Goal: Task Accomplishment & Management: Complete application form

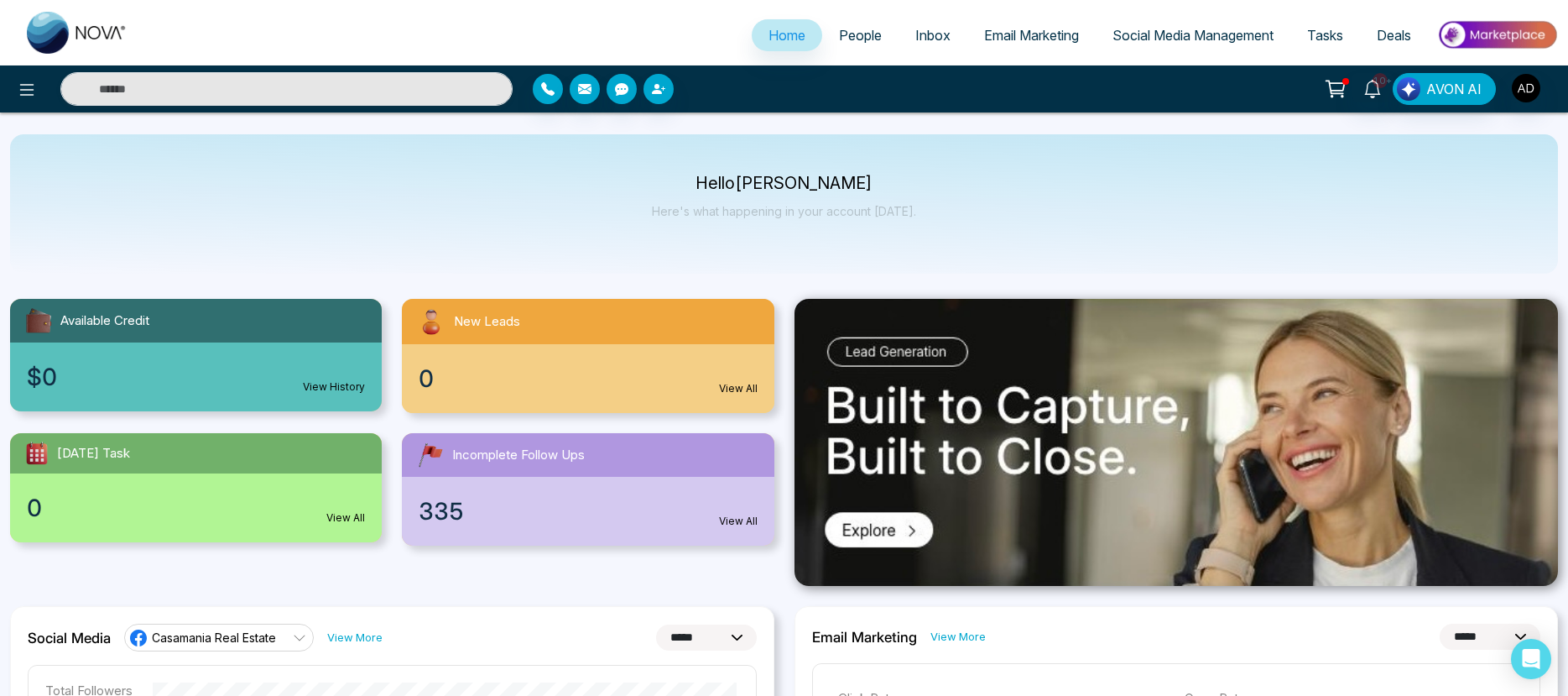
select select "*"
click at [1505, 35] on img at bounding box center [1497, 35] width 122 height 38
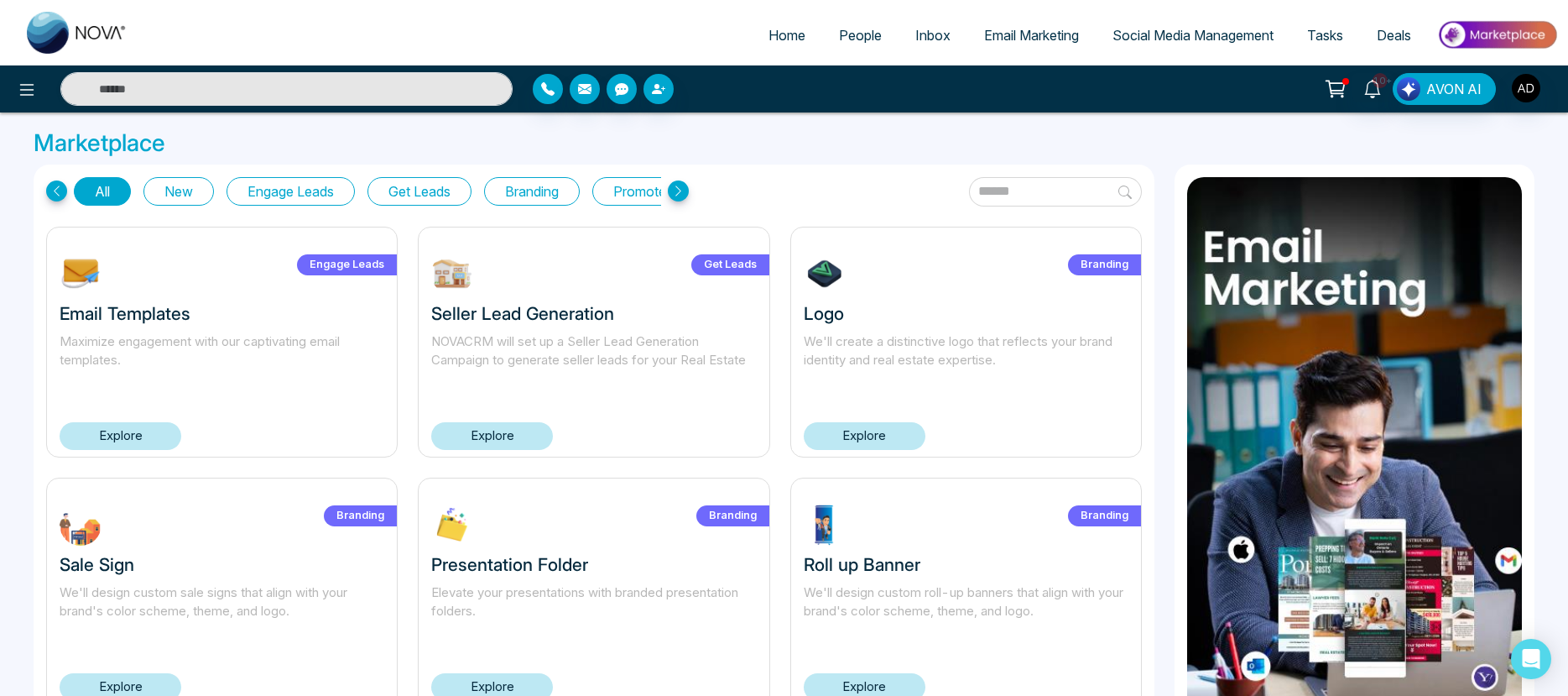
click at [483, 434] on link "Explore" at bounding box center [492, 436] width 122 height 28
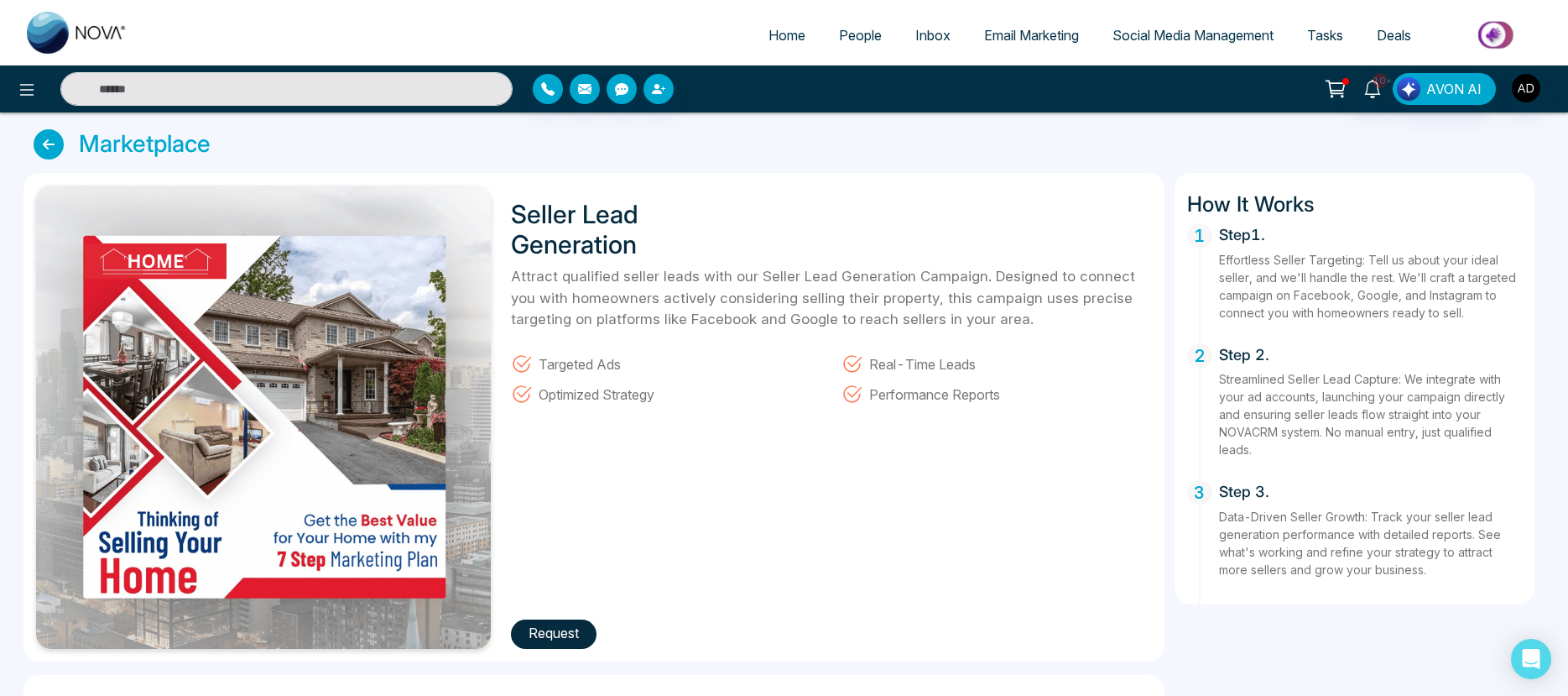
click at [551, 638] on button "Request" at bounding box center [553, 633] width 85 height 30
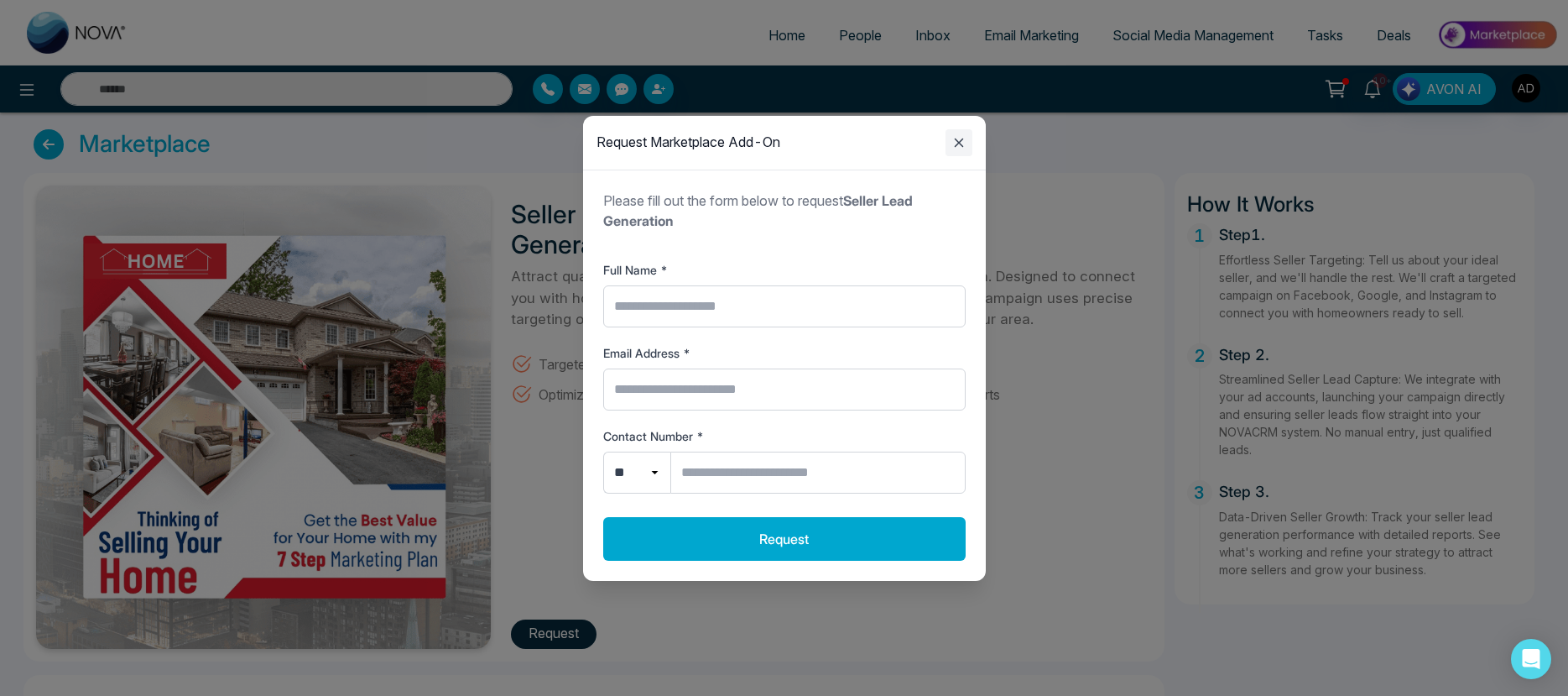
click at [966, 139] on icon "Close modal" at bounding box center [959, 143] width 20 height 20
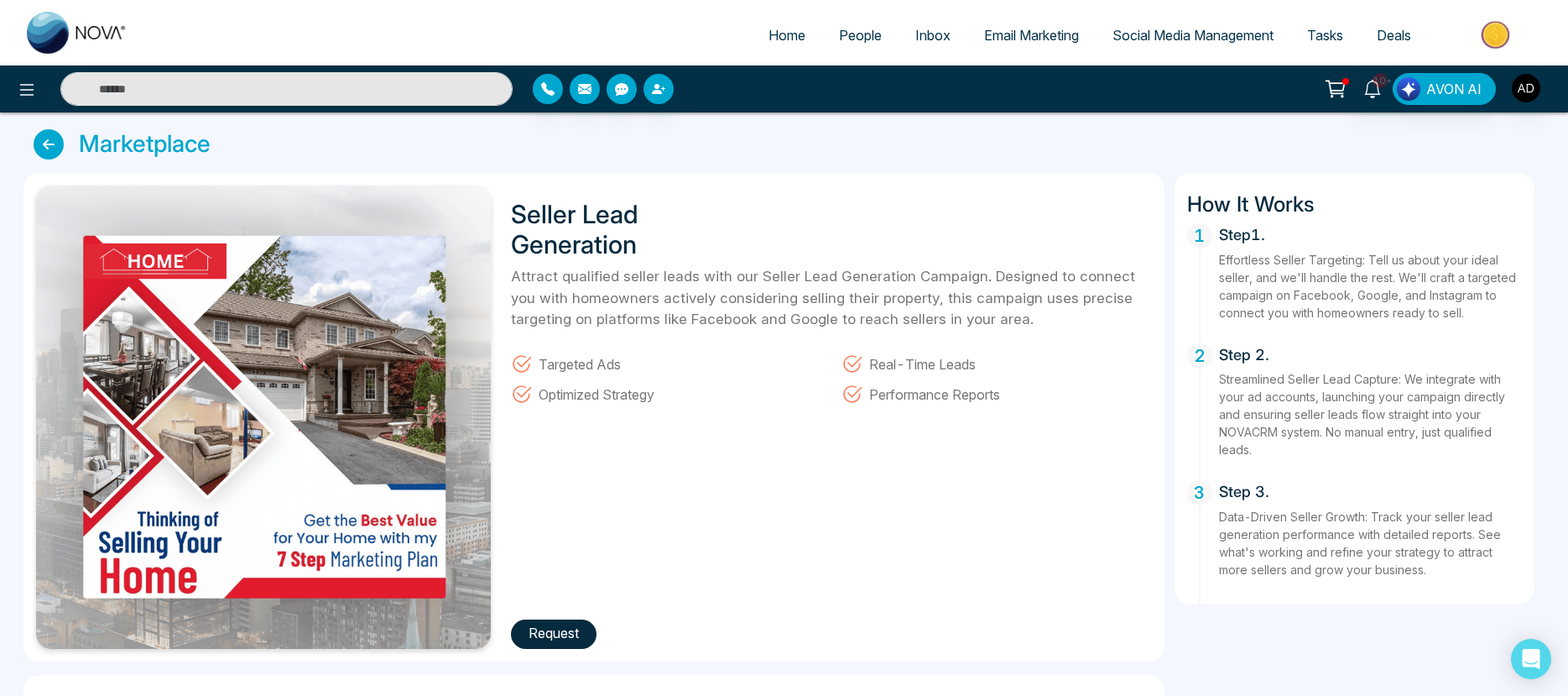
click at [551, 637] on button "Request" at bounding box center [553, 633] width 85 height 30
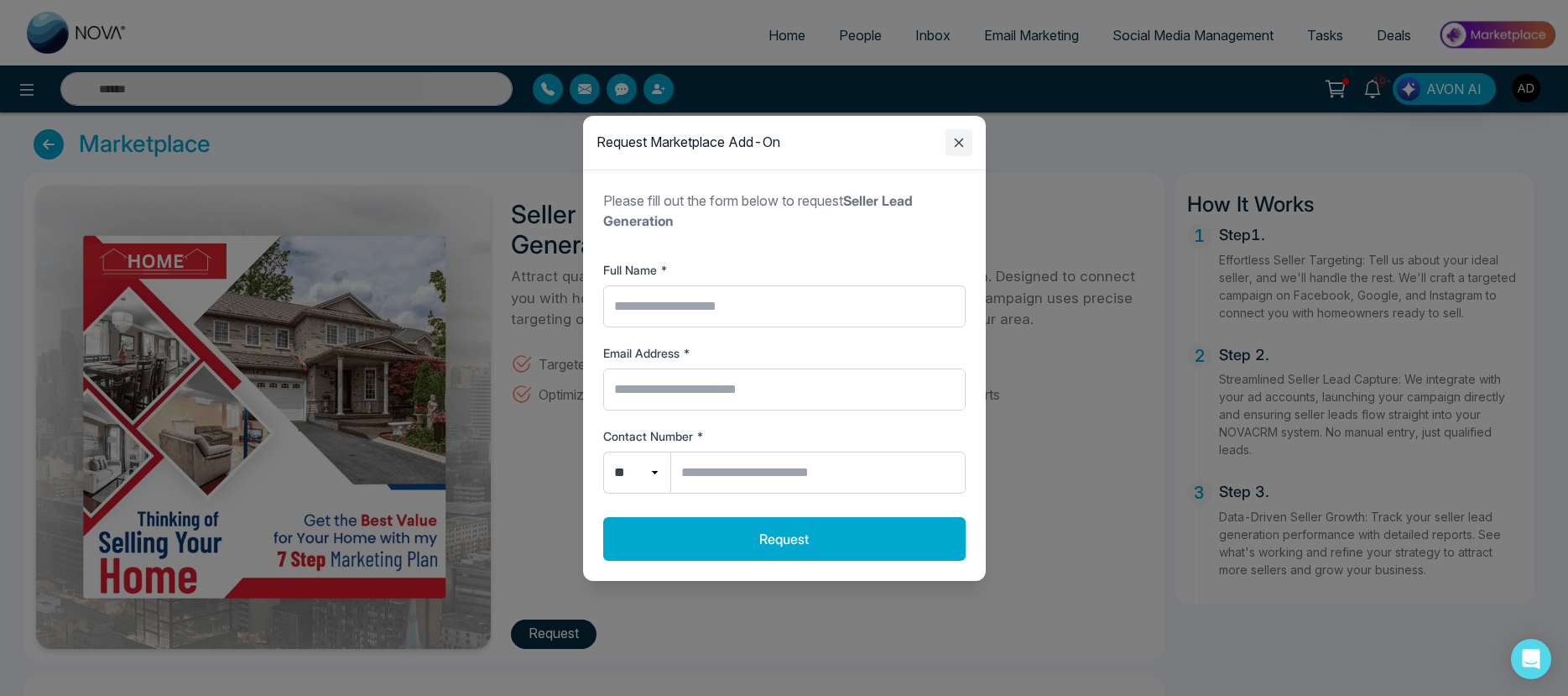
click at [954, 138] on icon "Close modal" at bounding box center [959, 143] width 20 height 20
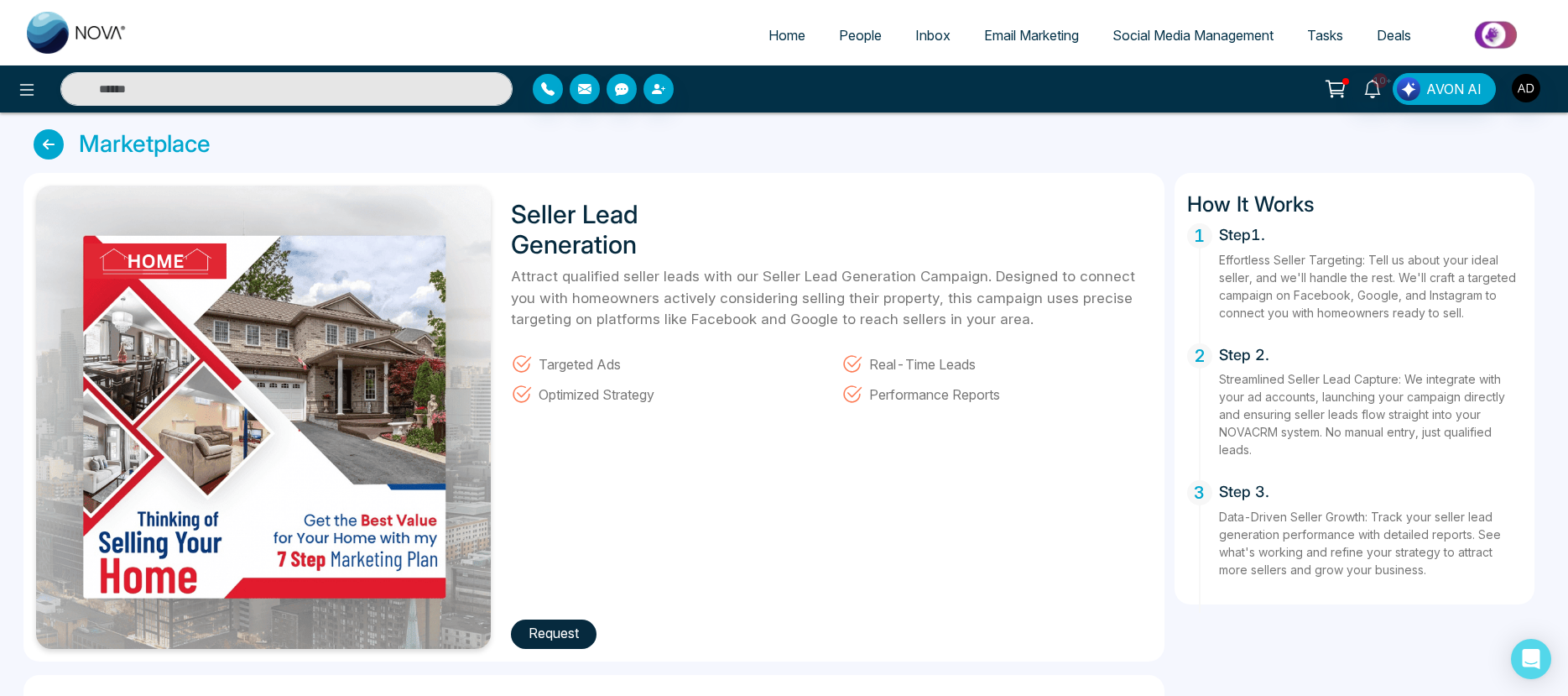
click at [544, 636] on button "Request" at bounding box center [553, 633] width 85 height 30
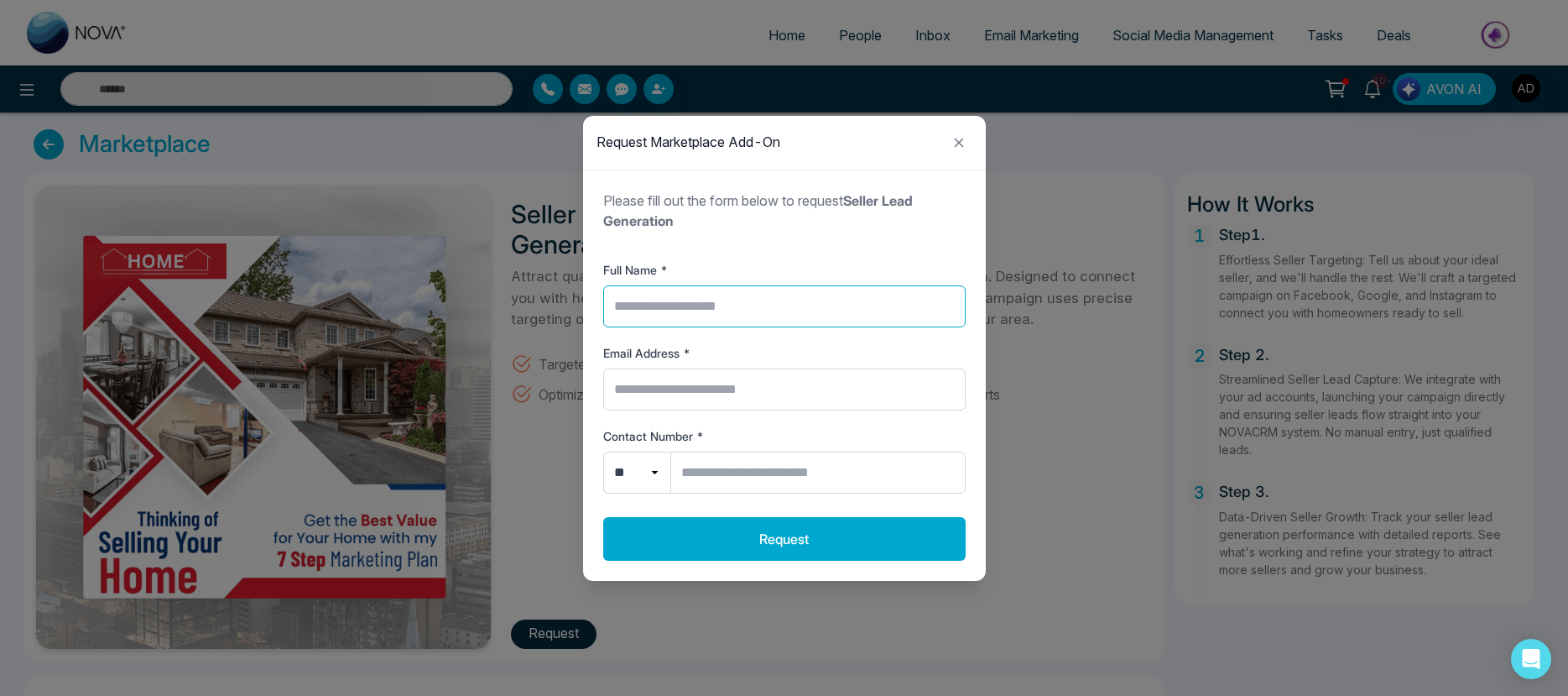
click at [714, 298] on input "Full Name *" at bounding box center [784, 306] width 363 height 42
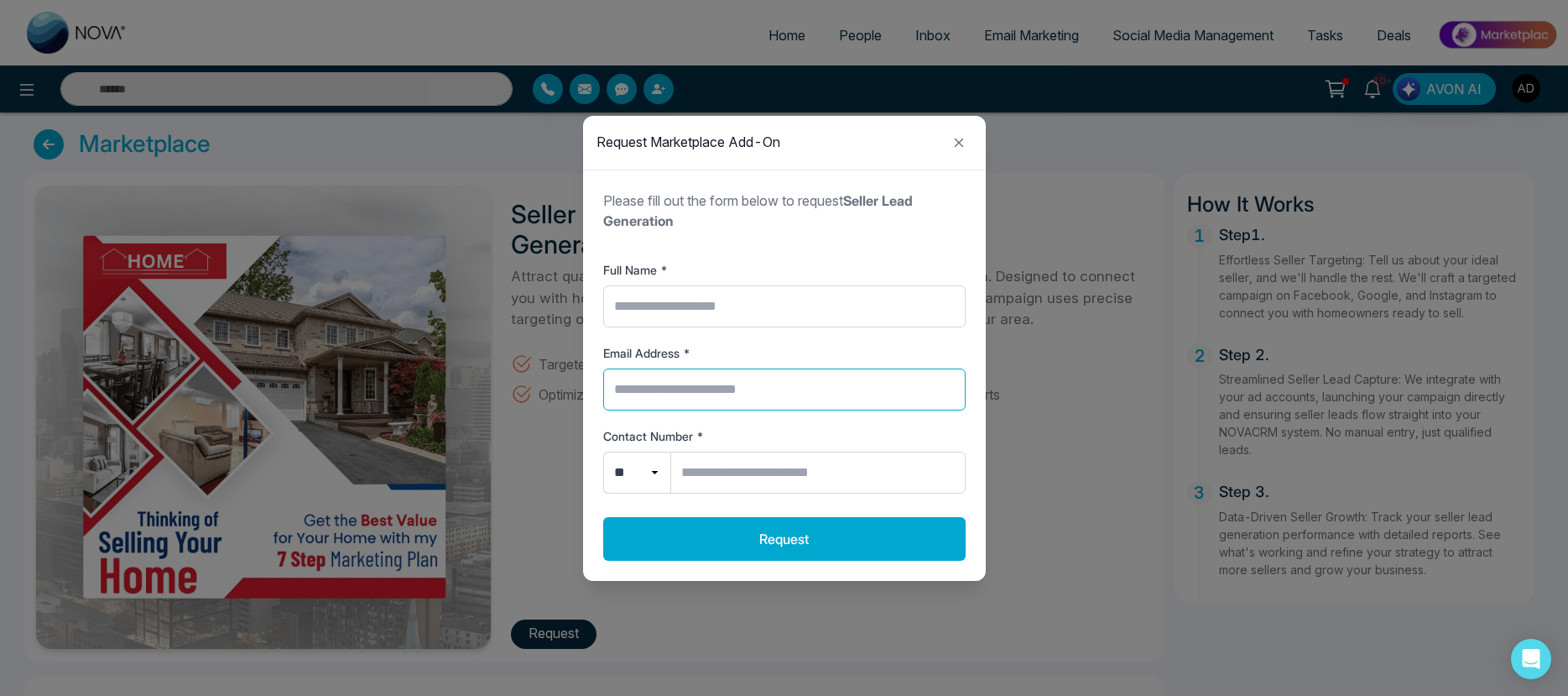
click at [707, 379] on input "Email Address *" at bounding box center [784, 390] width 363 height 42
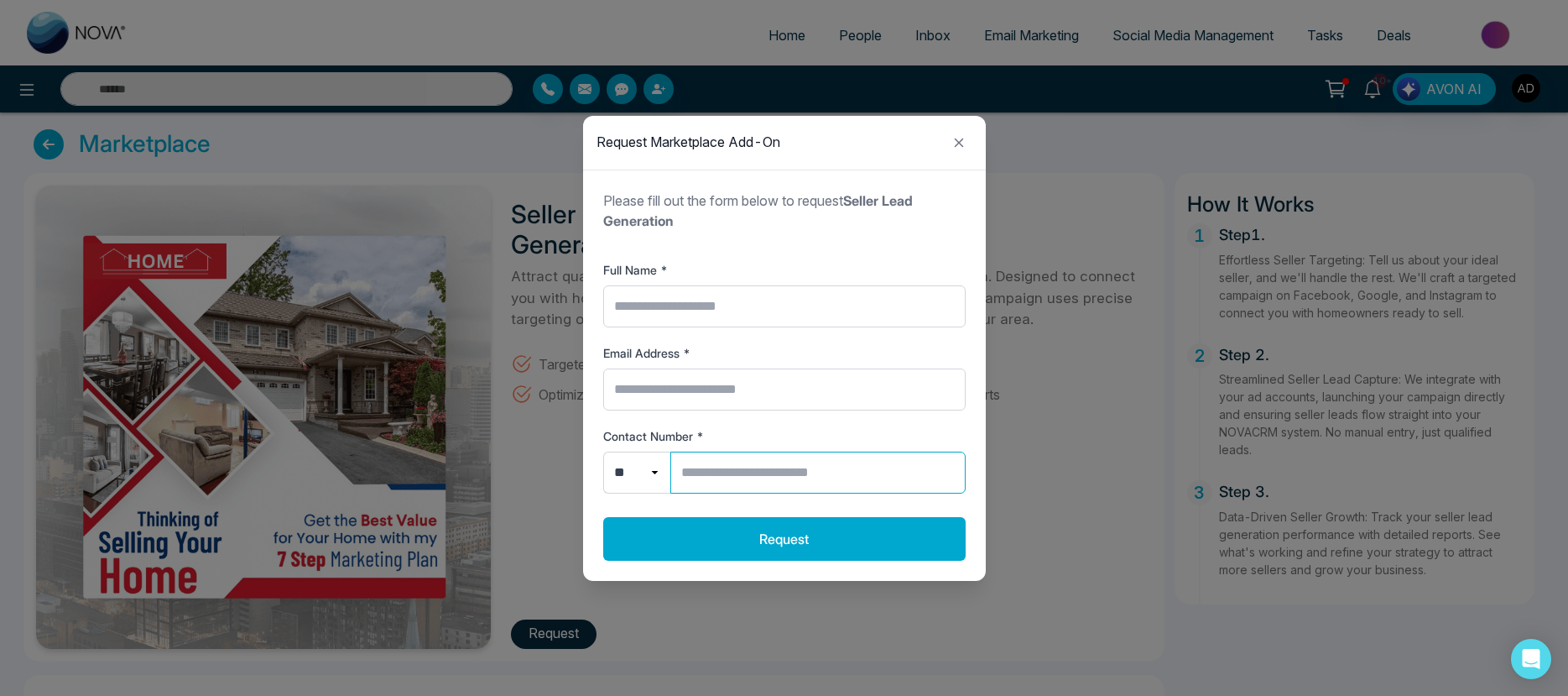
click at [732, 477] on input "Contact Number *" at bounding box center [817, 473] width 295 height 42
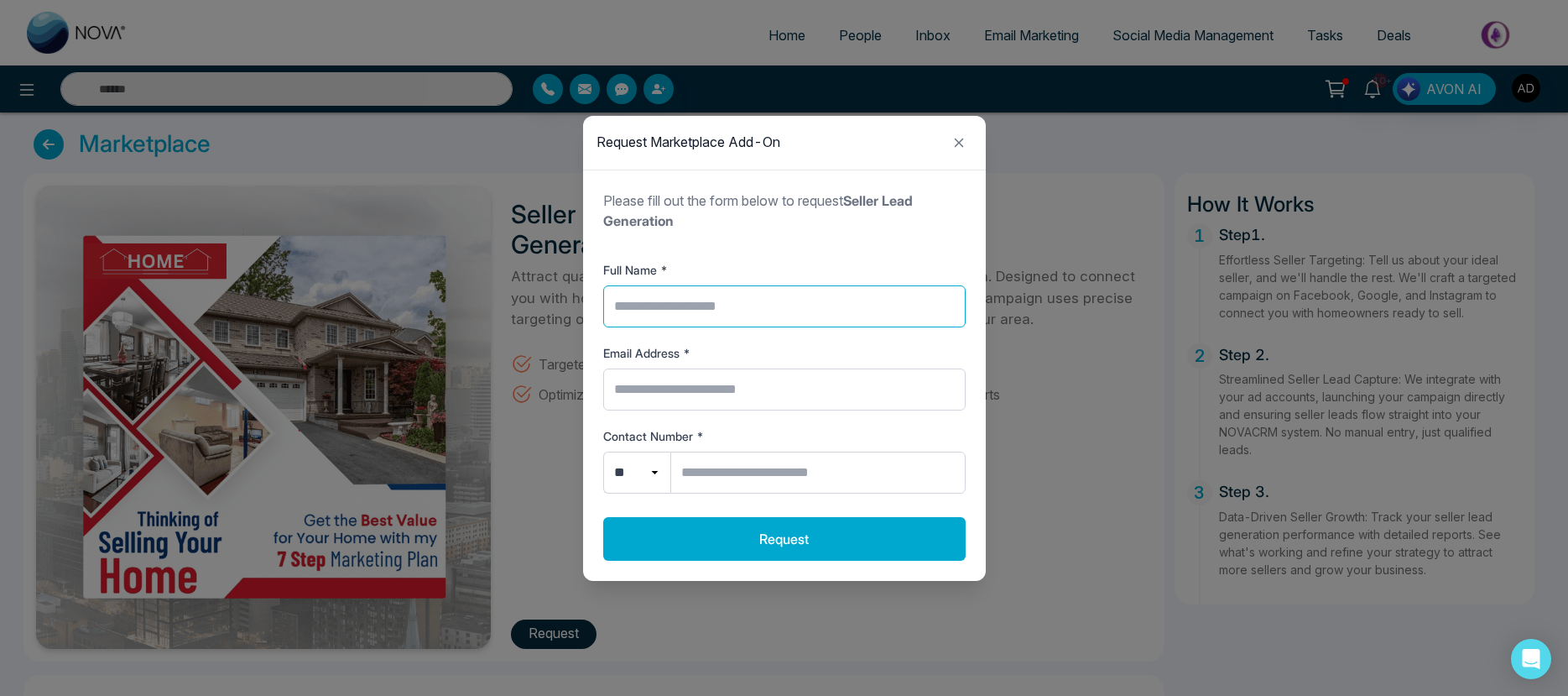
click at [668, 314] on input "Full Name *" at bounding box center [784, 306] width 363 height 42
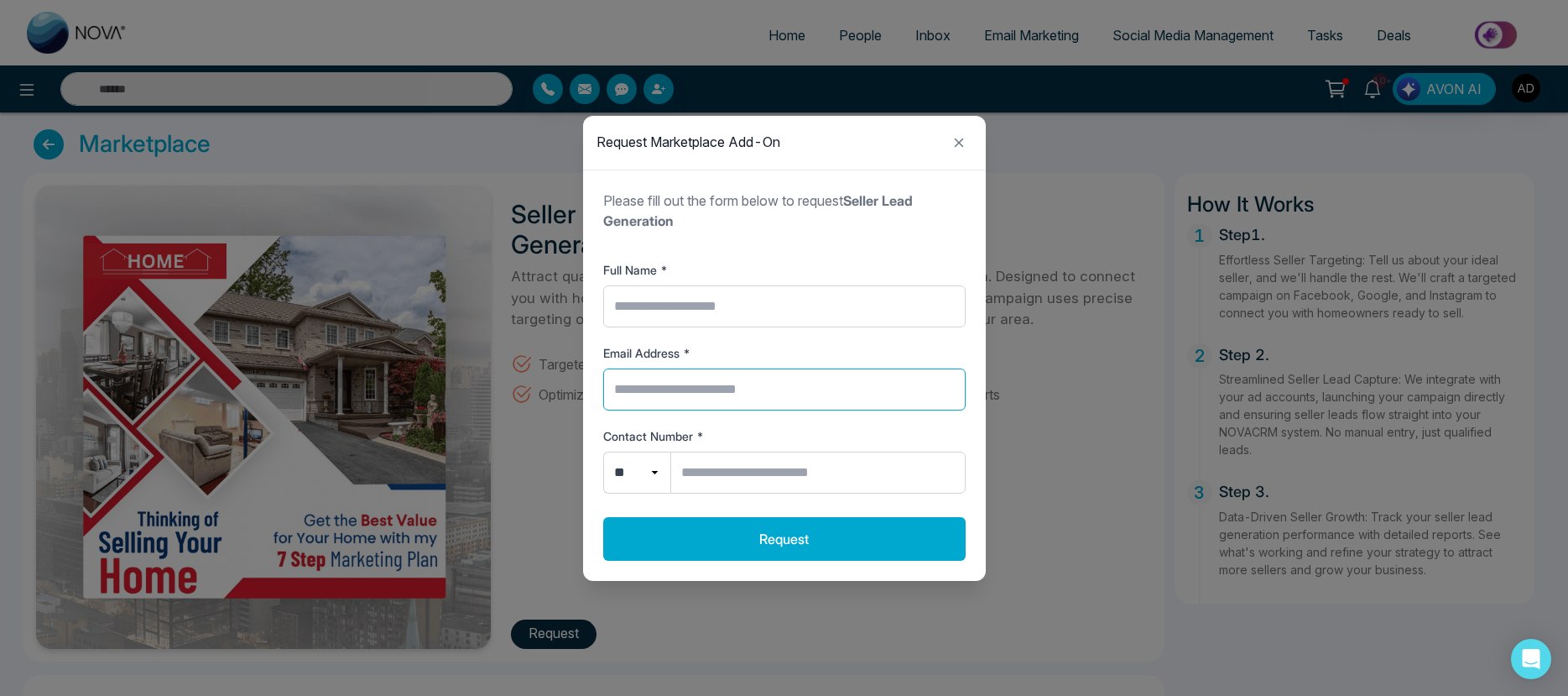
click at [670, 370] on input "Email Address *" at bounding box center [784, 390] width 363 height 42
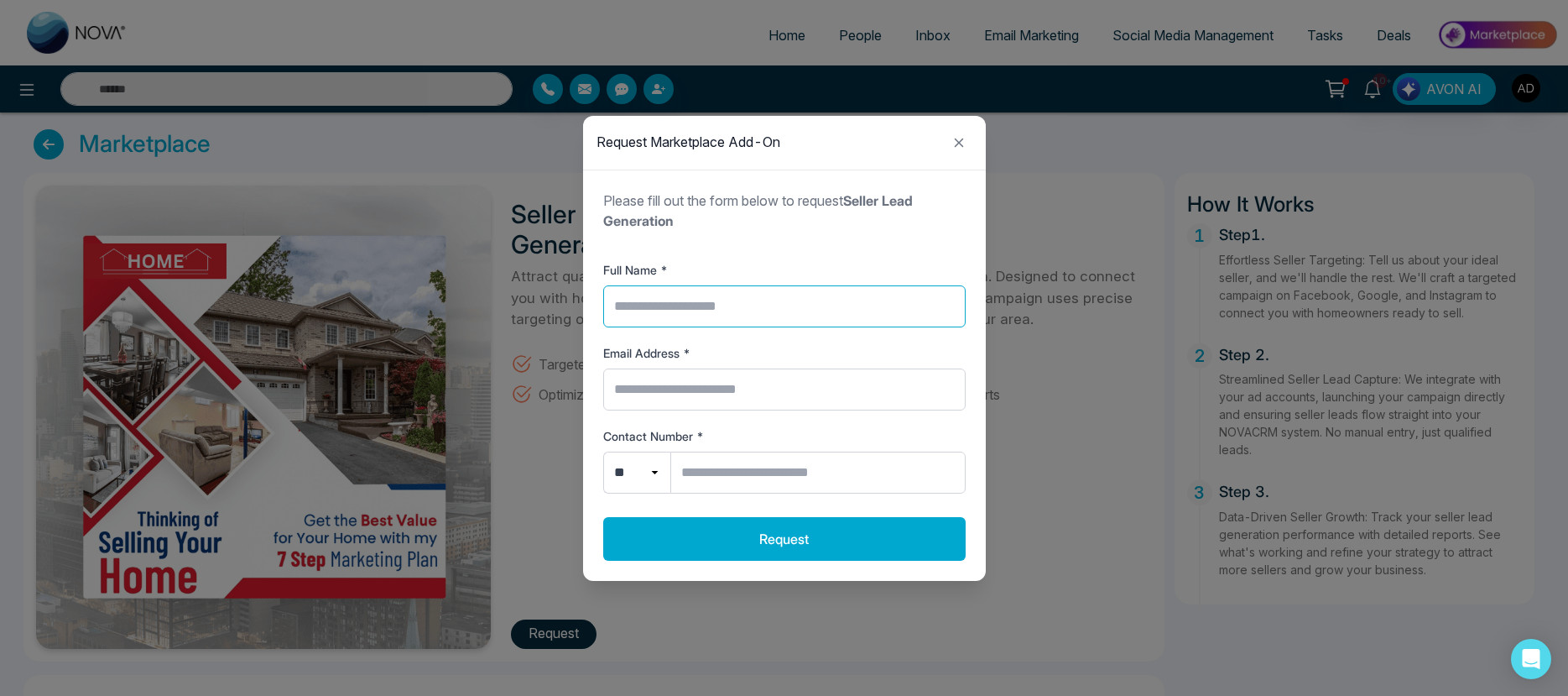
click at [702, 306] on input "Full Name *" at bounding box center [784, 306] width 363 height 42
type input "*****"
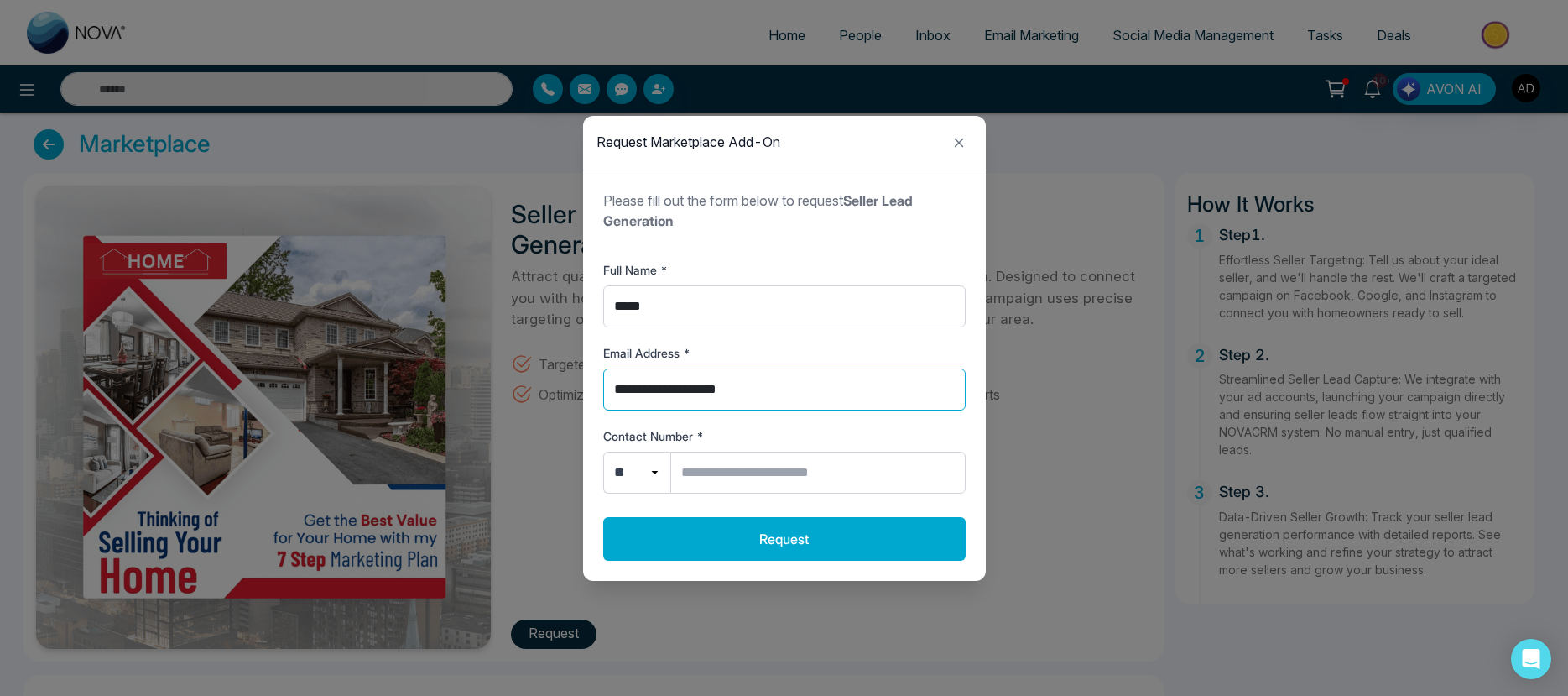
type input "**********"
select select "**"
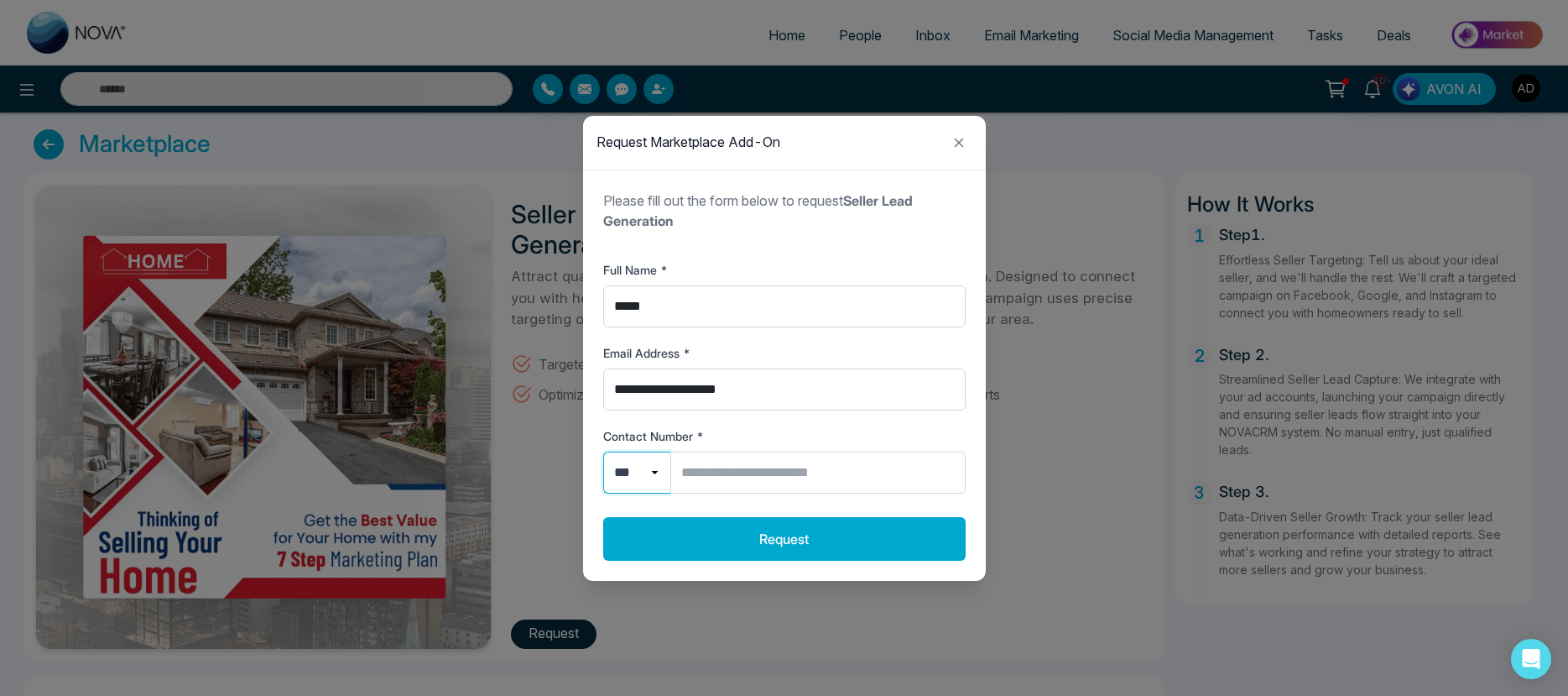
click option "***" at bounding box center [0, 0] width 0 height 0
click at [718, 472] on input "Contact Number *" at bounding box center [817, 473] width 295 height 42
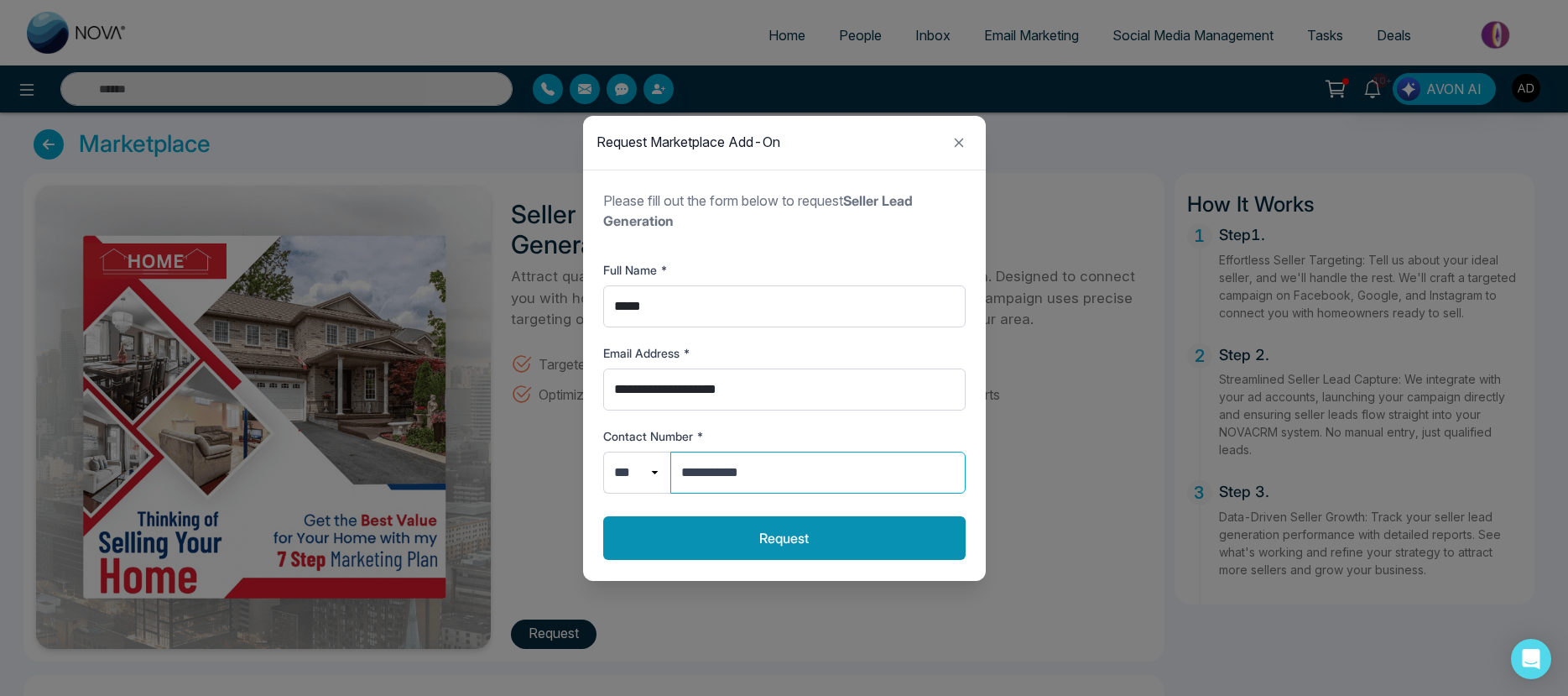
type input "**********"
click at [773, 548] on button "Request" at bounding box center [784, 538] width 363 height 44
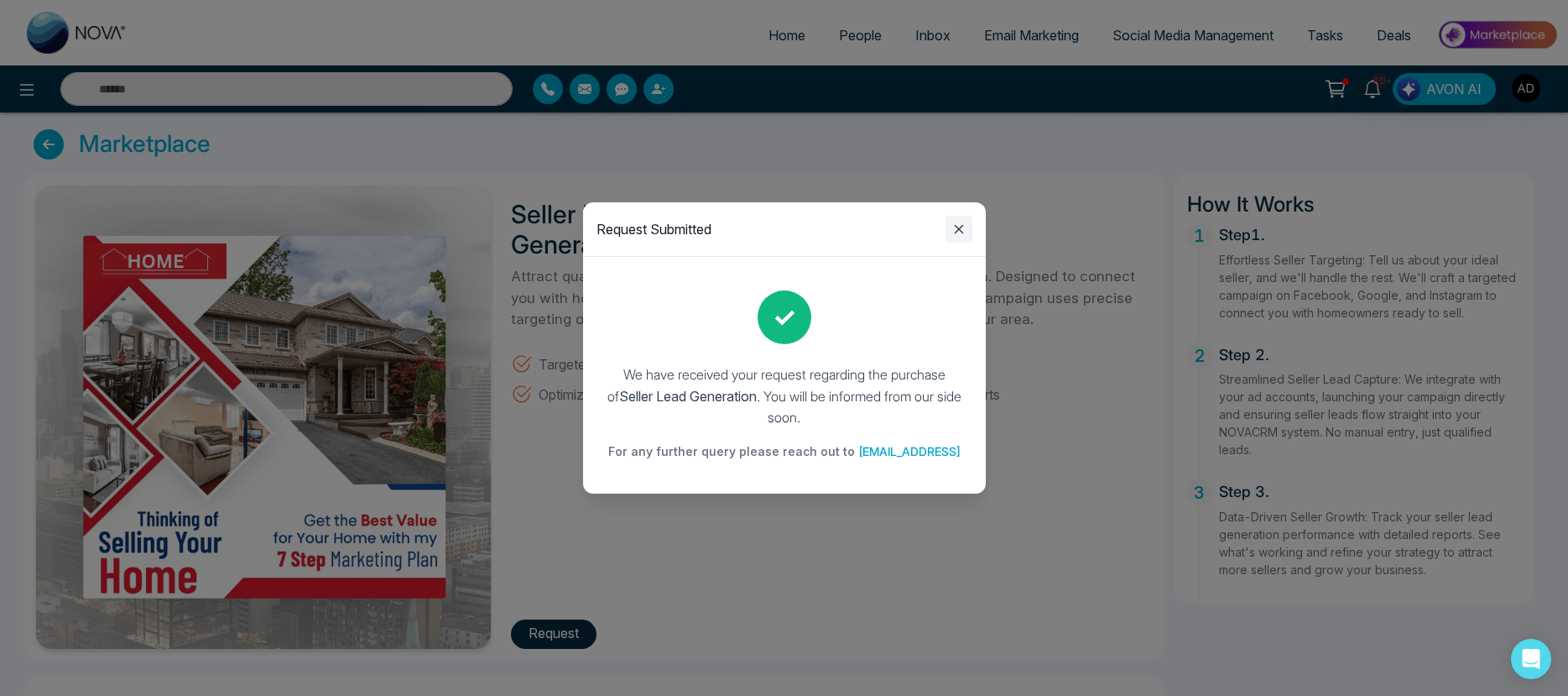
click at [953, 227] on icon "Close modal" at bounding box center [959, 229] width 20 height 20
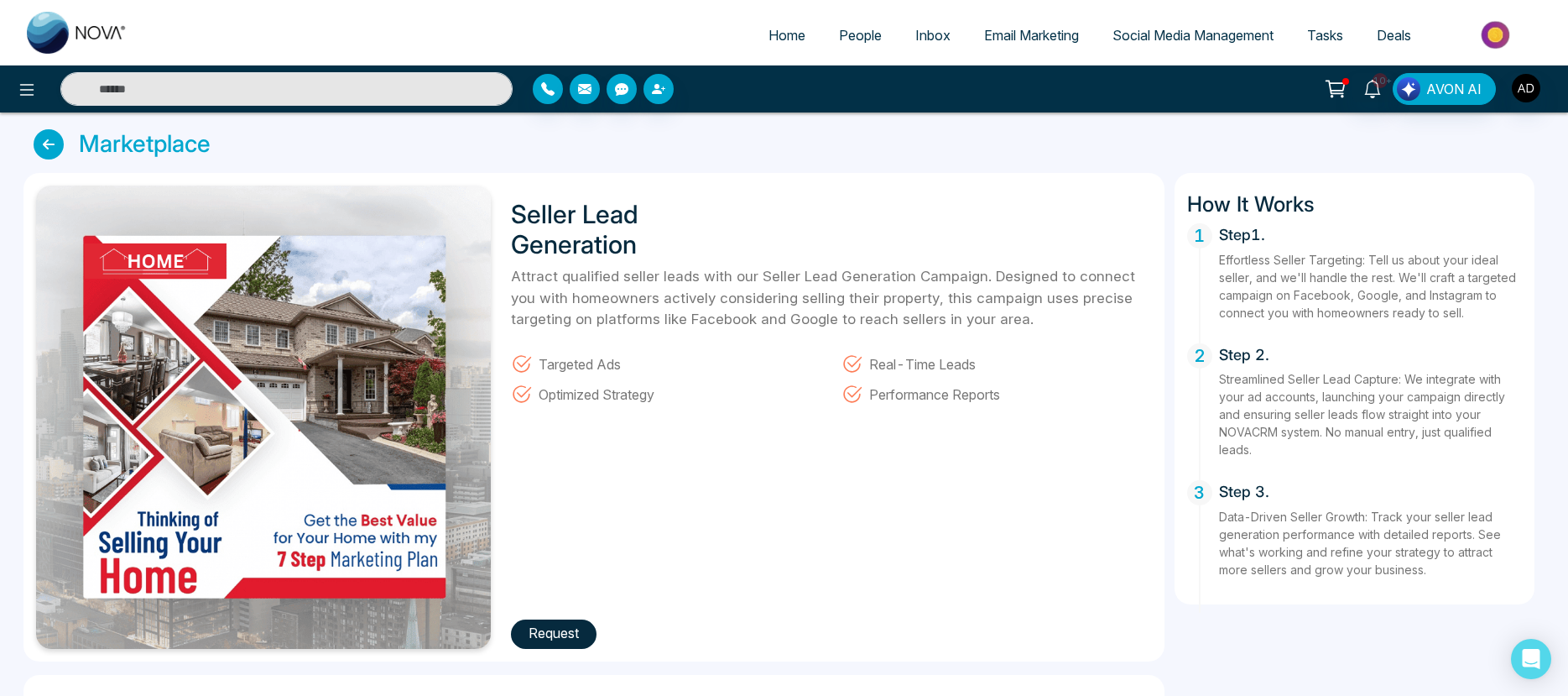
click at [578, 641] on button "Request" at bounding box center [553, 633] width 85 height 30
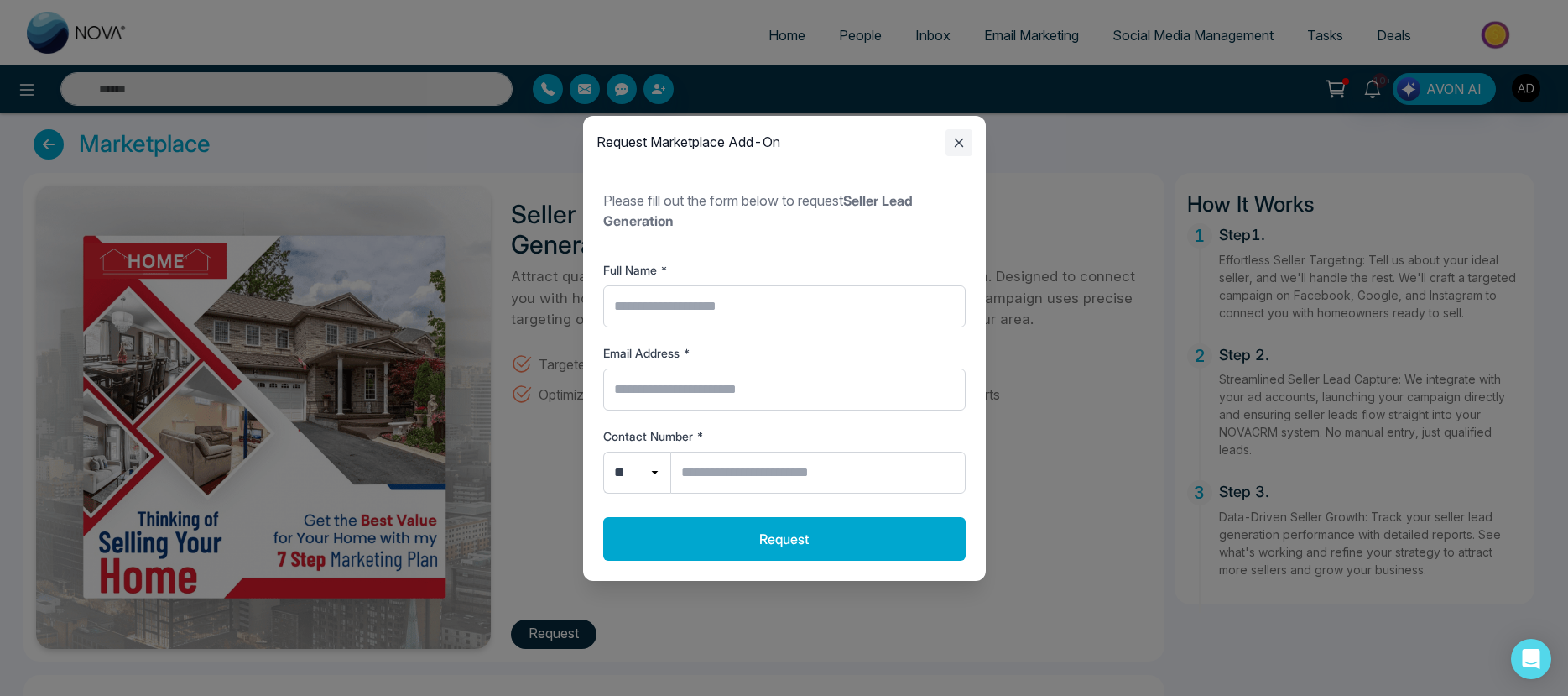
click at [962, 134] on icon "Close modal" at bounding box center [959, 143] width 20 height 20
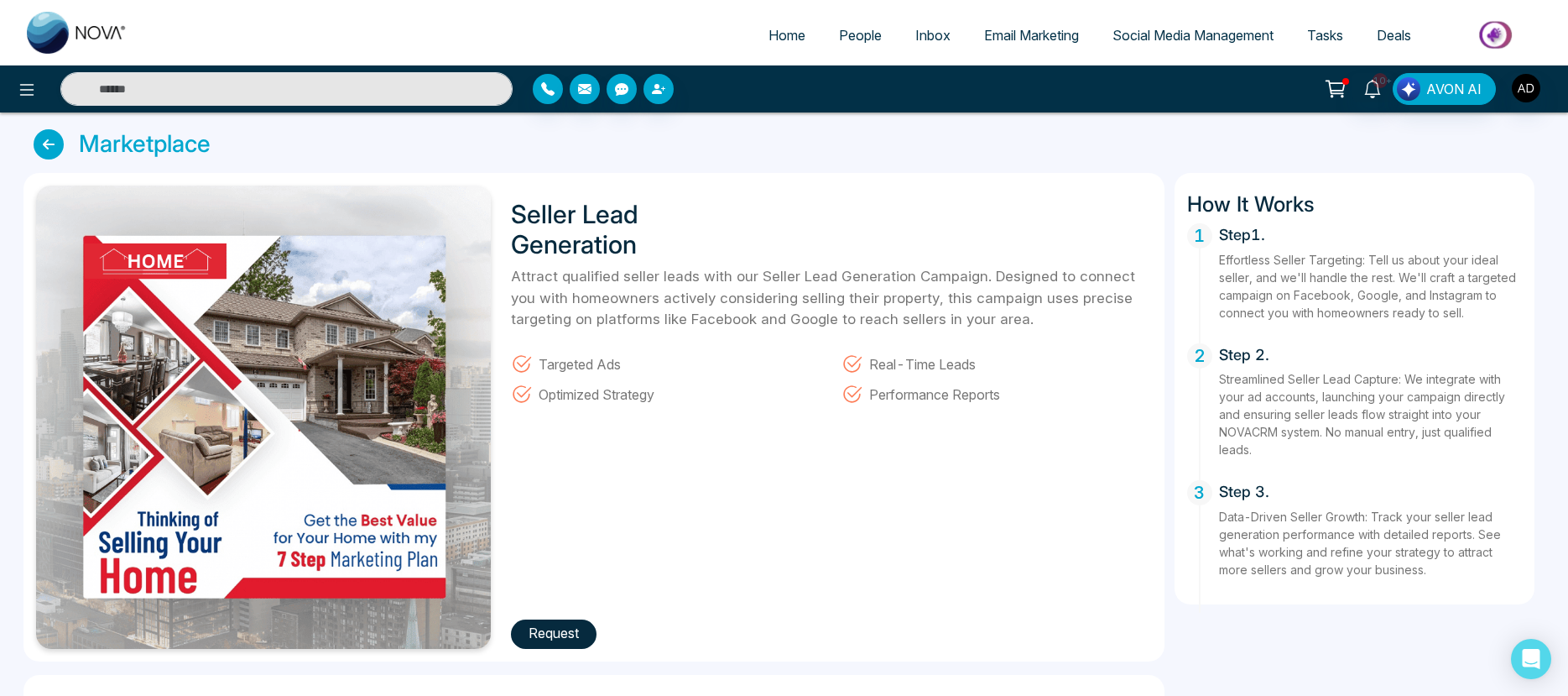
click at [569, 641] on button "Request" at bounding box center [553, 633] width 85 height 30
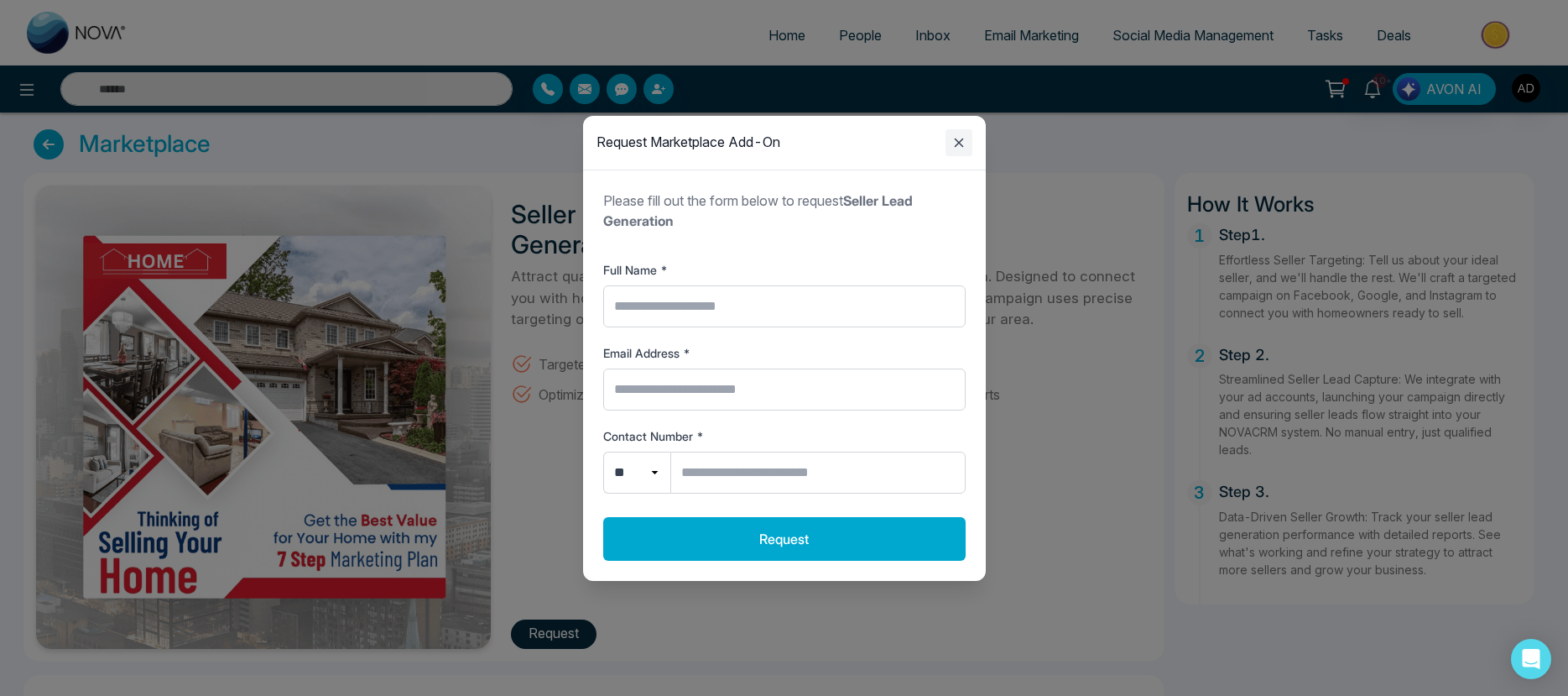
click at [958, 140] on icon "Close modal" at bounding box center [959, 143] width 20 height 20
